Goal: Transaction & Acquisition: Purchase product/service

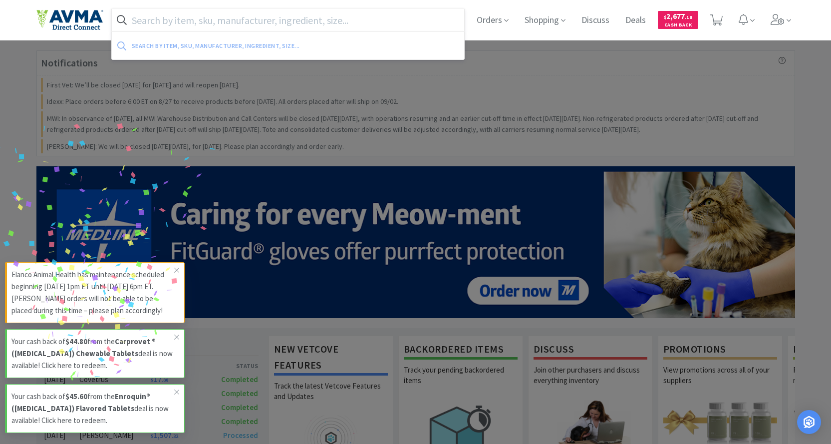
click at [264, 18] on input "text" at bounding box center [288, 19] width 353 height 23
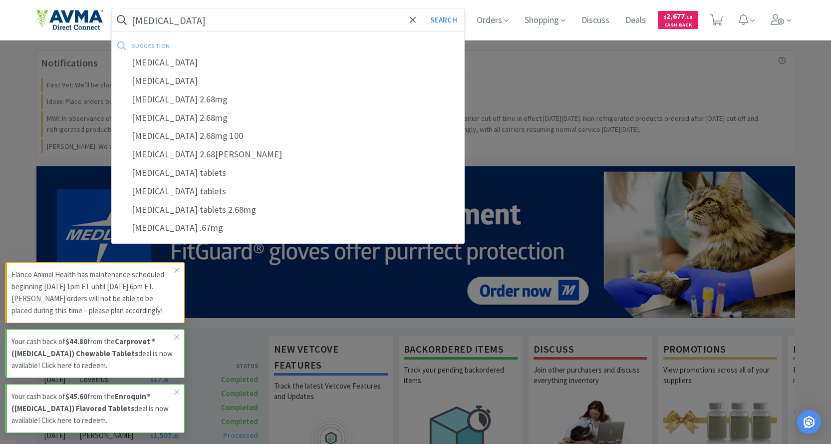
type input "[MEDICAL_DATA]"
click at [423, 8] on button "Search" at bounding box center [443, 19] width 41 height 23
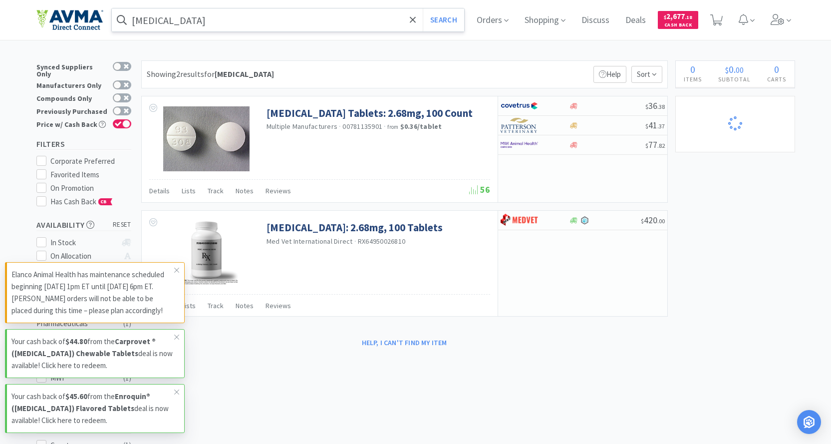
select select "1"
select select "2"
select select "3"
select select "1"
select select "3"
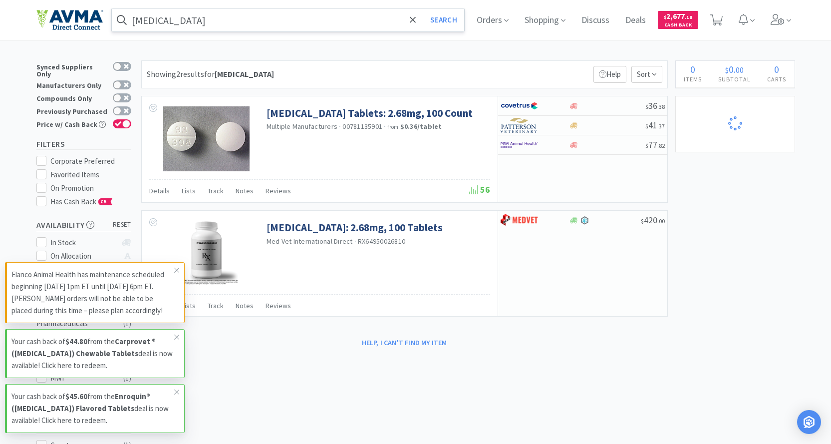
select select "2"
select select "3"
select select "23"
select select "1"
select select "12"
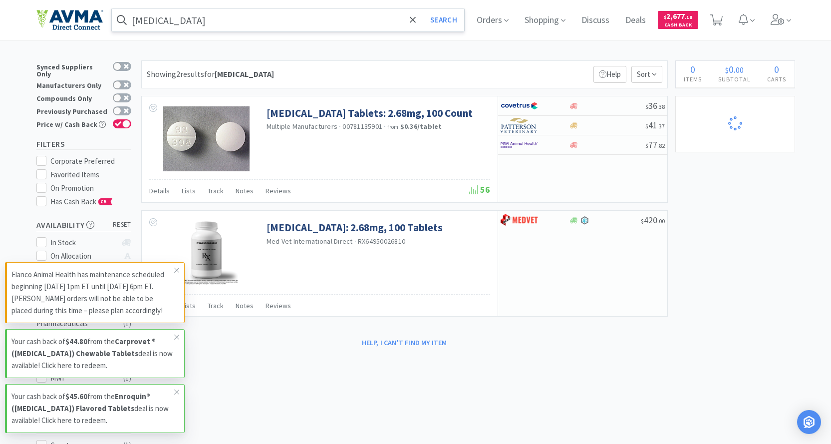
select select "3"
